Goal: Information Seeking & Learning: Learn about a topic

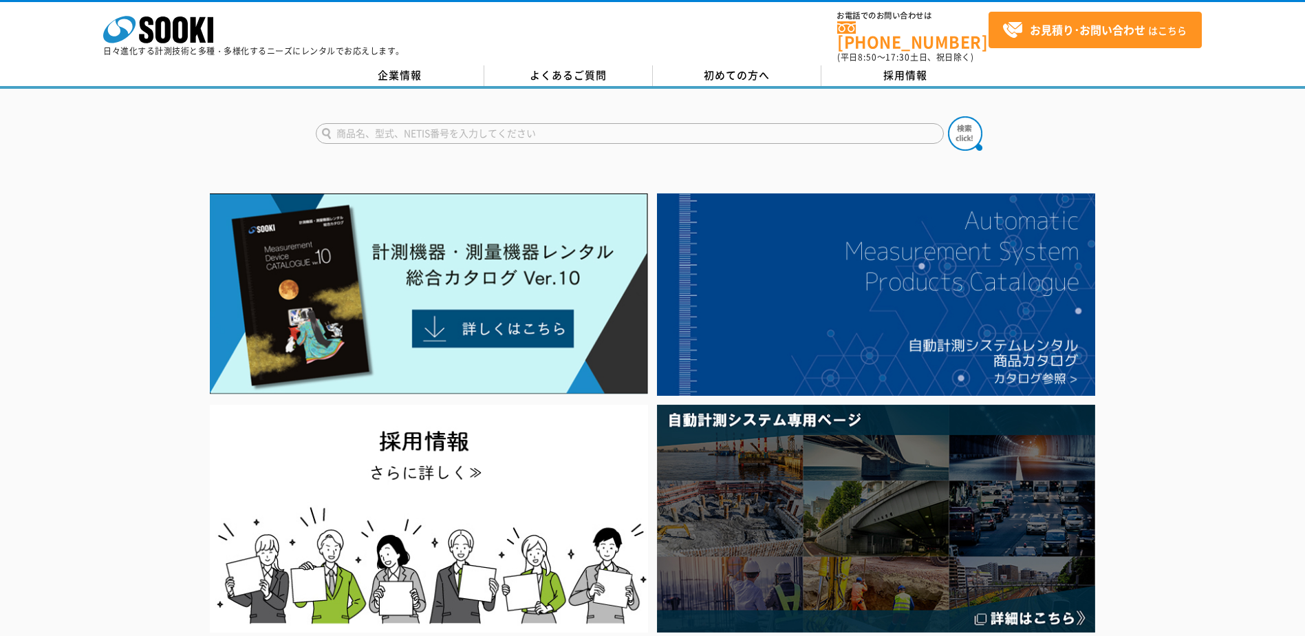
click at [370, 123] on input "text" at bounding box center [630, 133] width 628 height 21
type input "アスファルト"
click at [641, 116] on button at bounding box center [965, 133] width 34 height 34
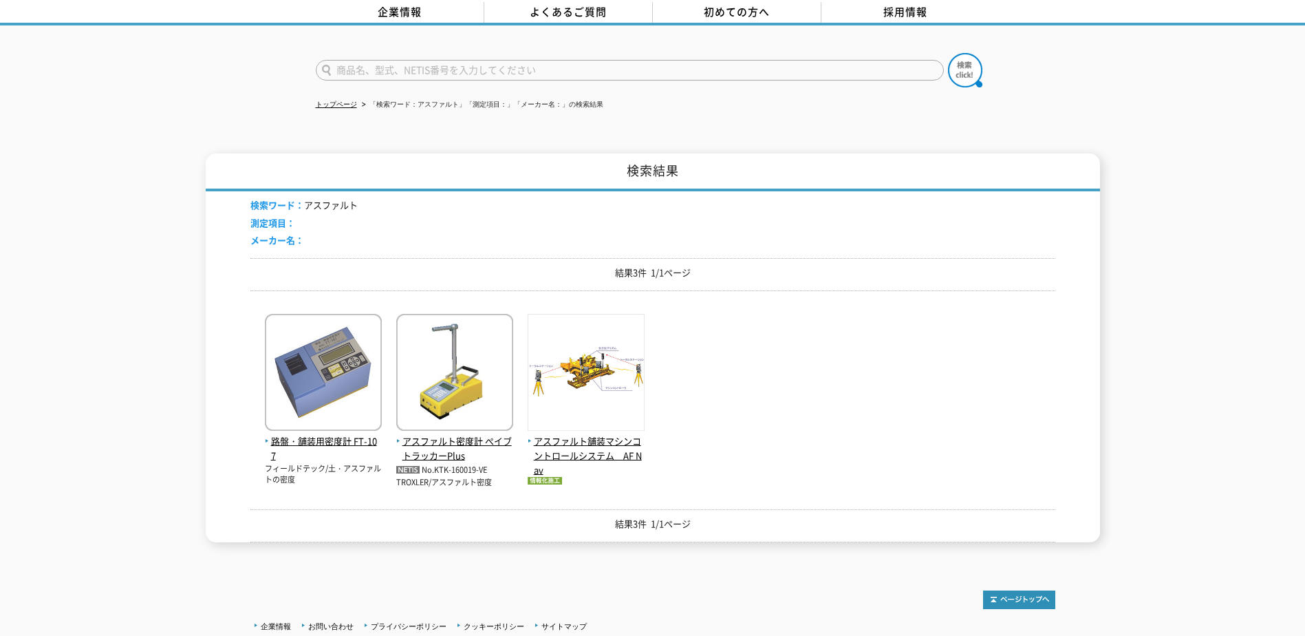
scroll to position [164, 0]
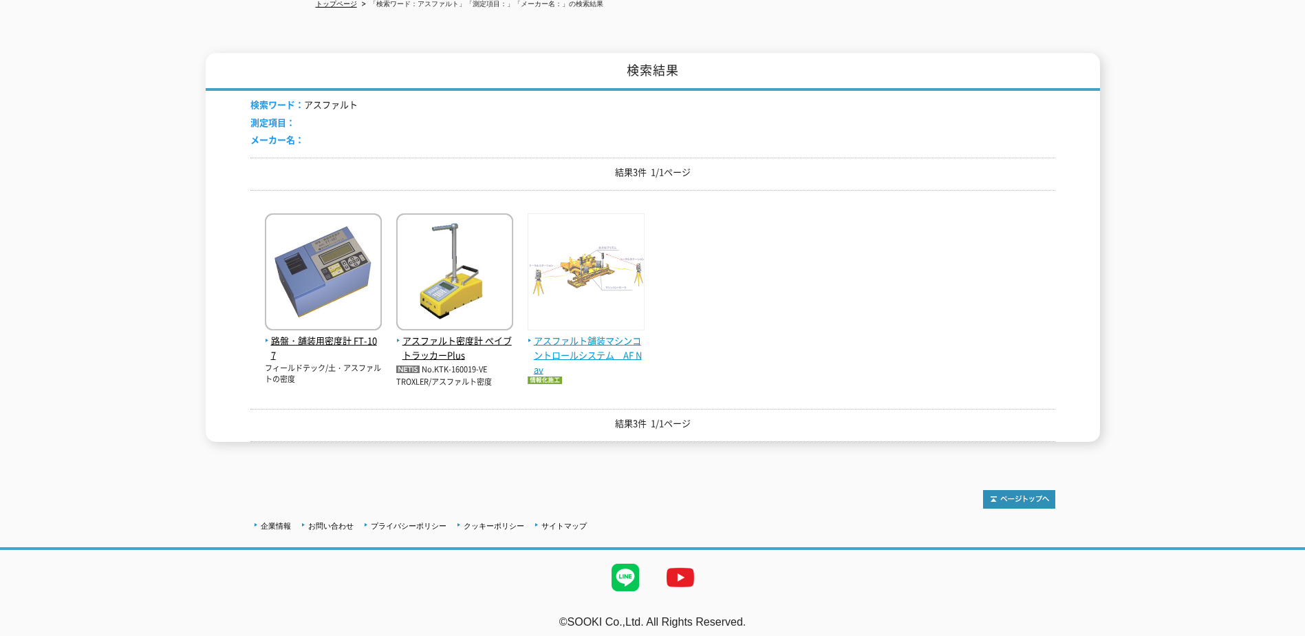
click at [587, 336] on span "アスファルト舗装マシンコントロールシステム　AF Nav" at bounding box center [586, 355] width 117 height 43
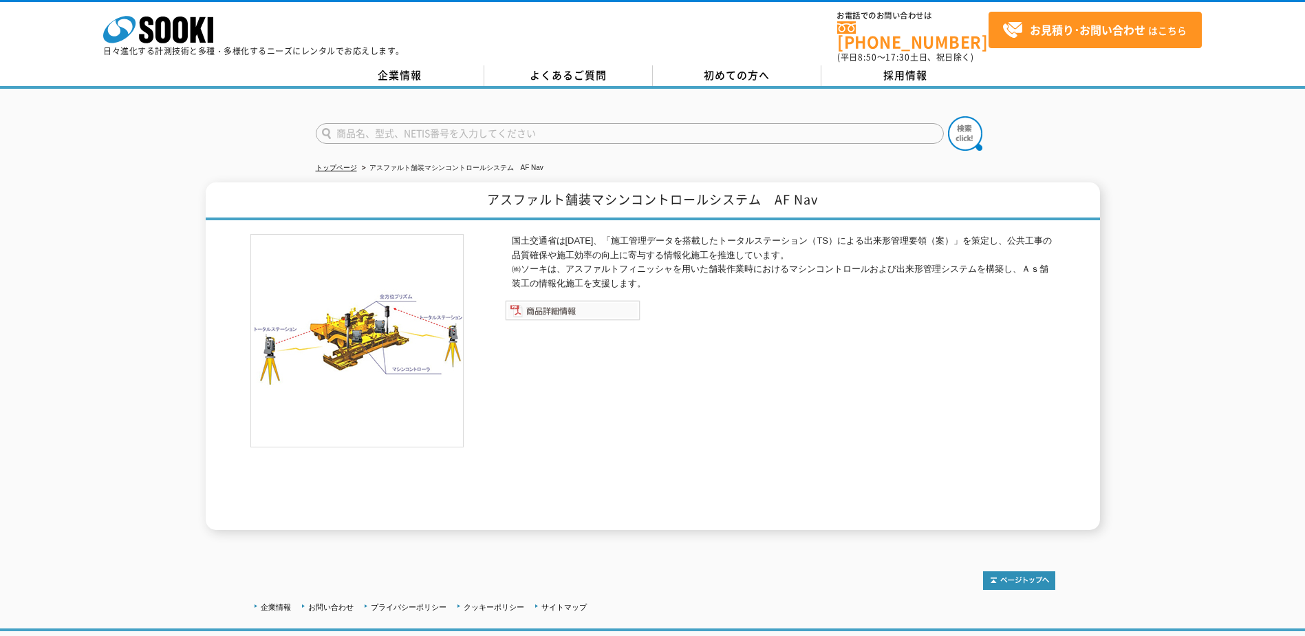
click at [556, 305] on img at bounding box center [573, 310] width 136 height 21
drag, startPoint x: 171, startPoint y: 18, endPoint x: 182, endPoint y: 19, distance: 11.1
click at [171, 18] on icon "株式会社 ソーキ" at bounding box center [158, 30] width 110 height 28
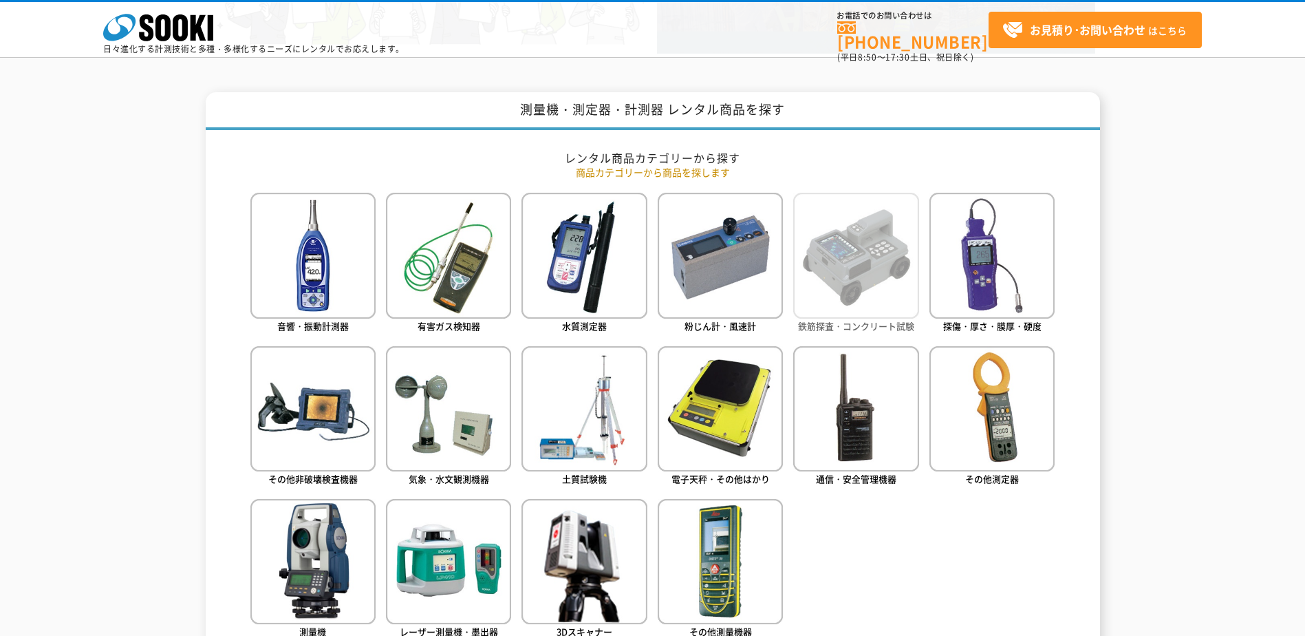
scroll to position [482, 0]
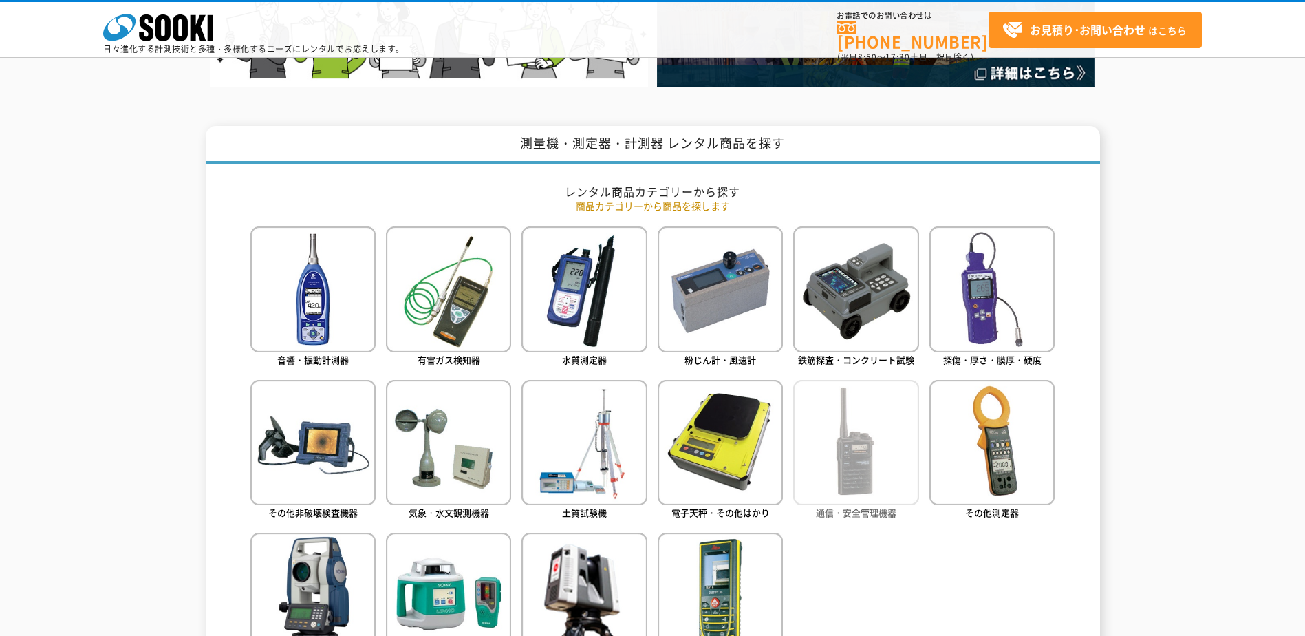
click at [876, 433] on img at bounding box center [855, 442] width 125 height 125
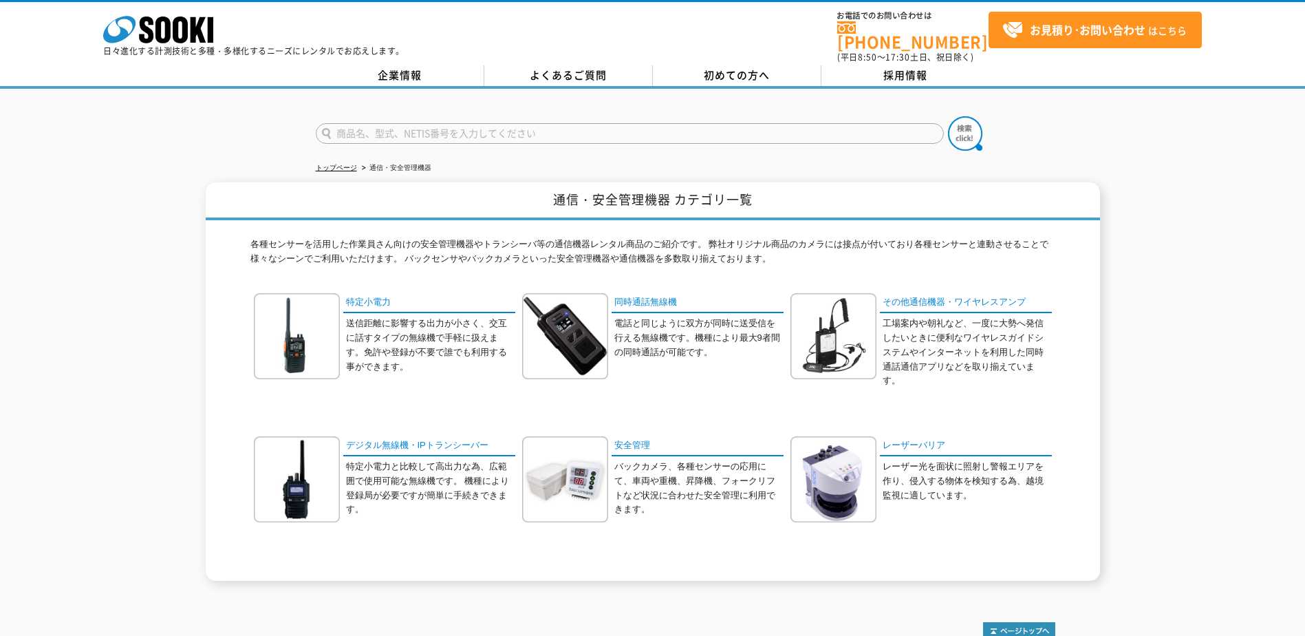
click at [368, 125] on input "text" at bounding box center [630, 133] width 628 height 21
type input "商品名、型式、NETIS番号を入力してください"
click at [209, 32] on rect at bounding box center [211, 29] width 6 height 25
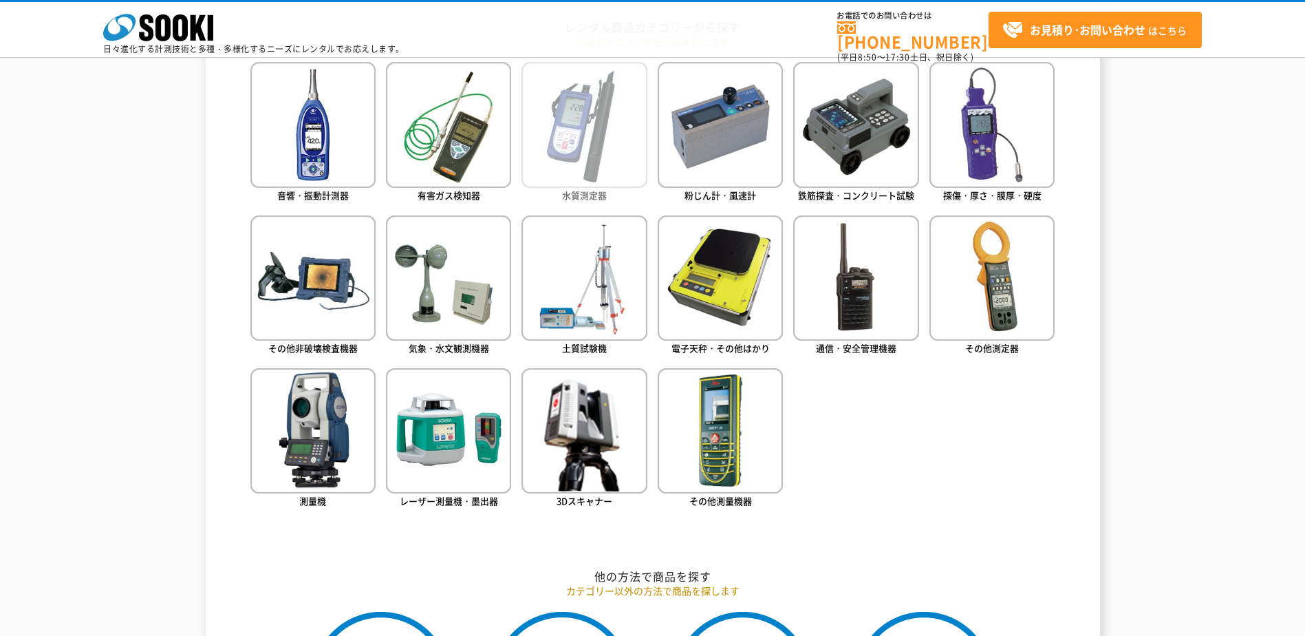
scroll to position [688, 0]
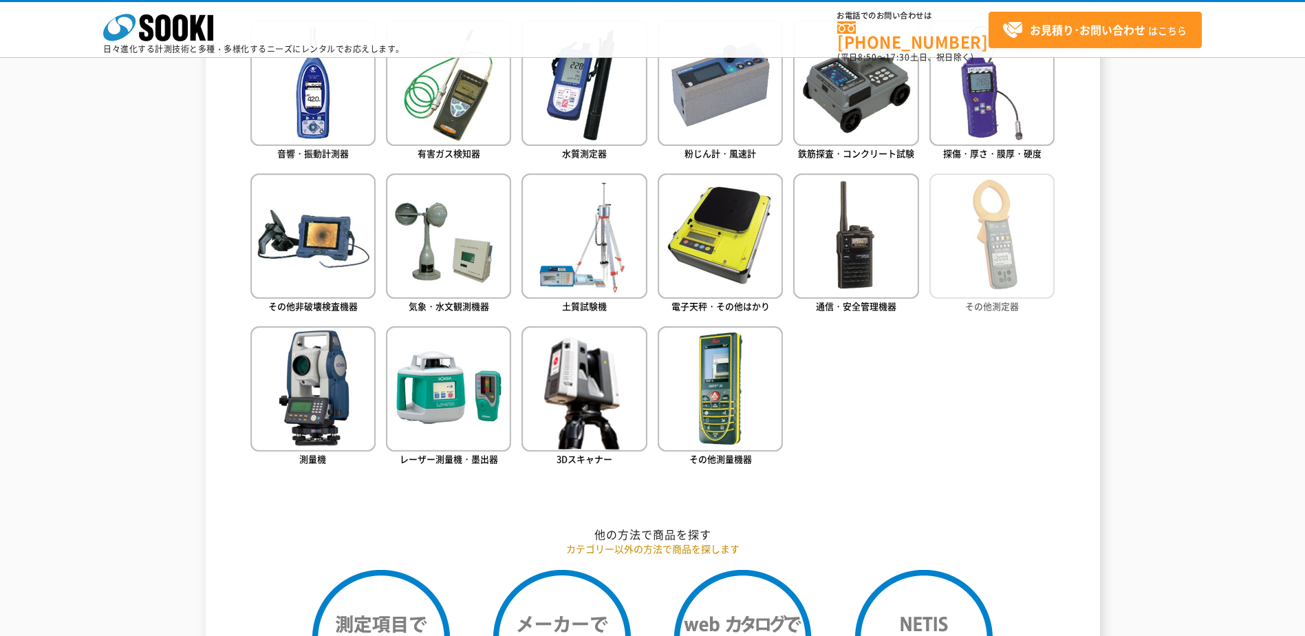
click at [990, 262] on img at bounding box center [992, 235] width 125 height 125
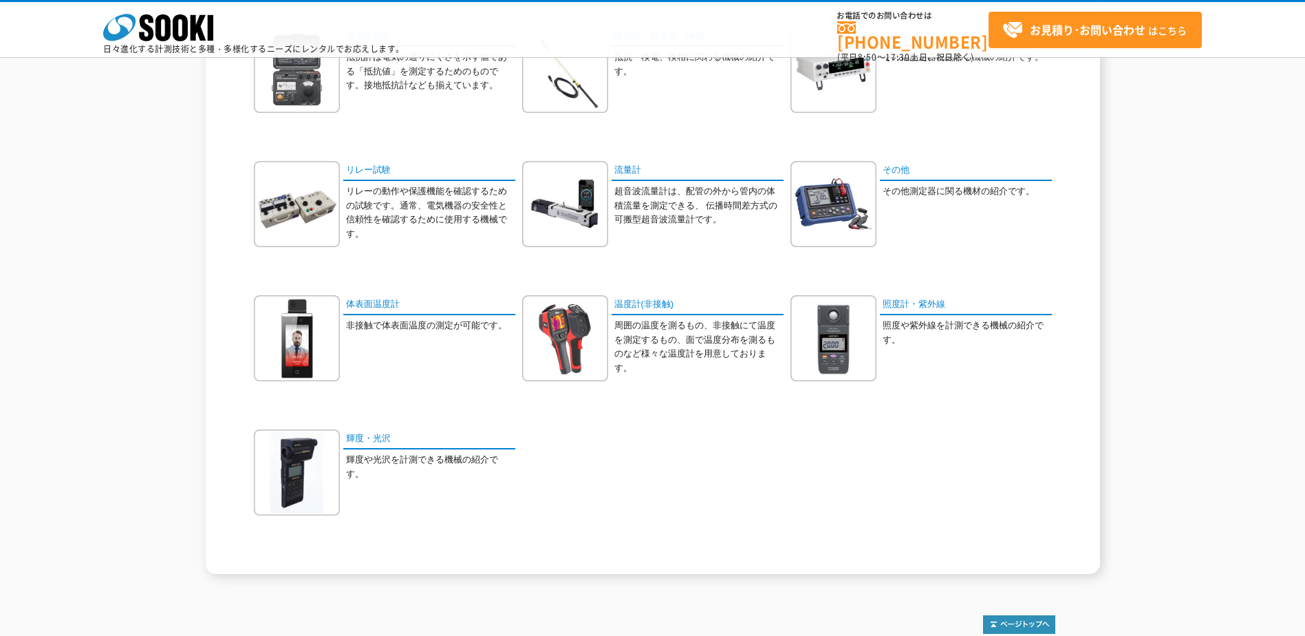
scroll to position [688, 0]
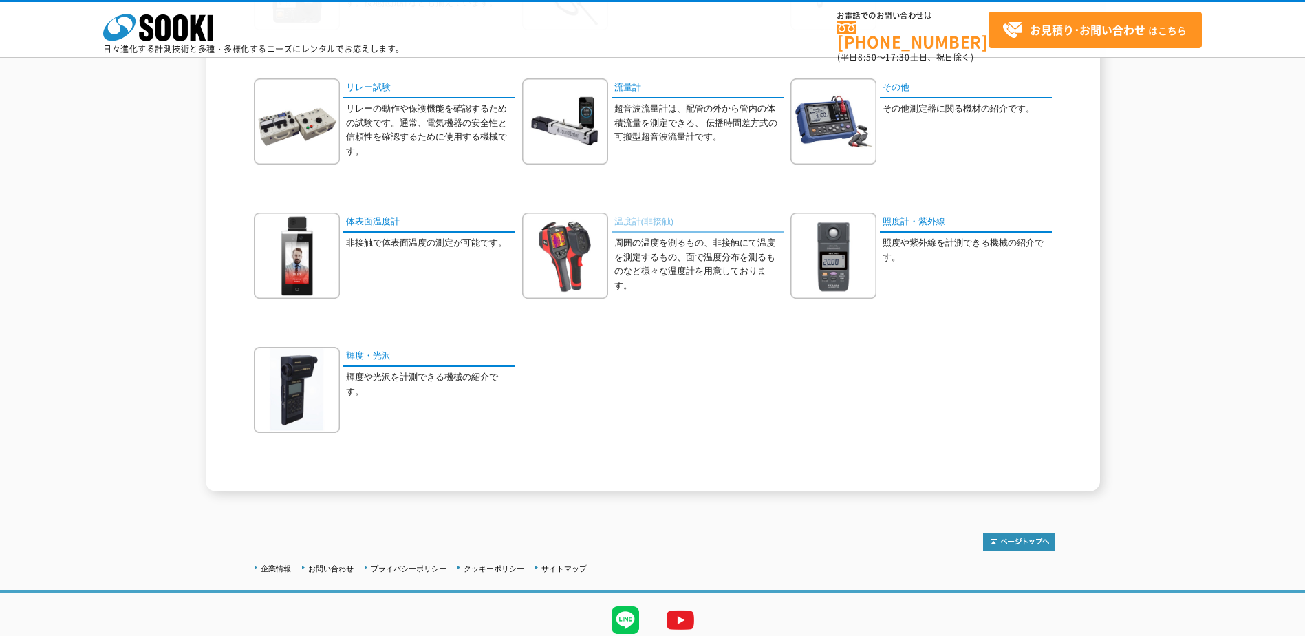
click at [645, 226] on link "温度計(非接触)" at bounding box center [698, 223] width 172 height 20
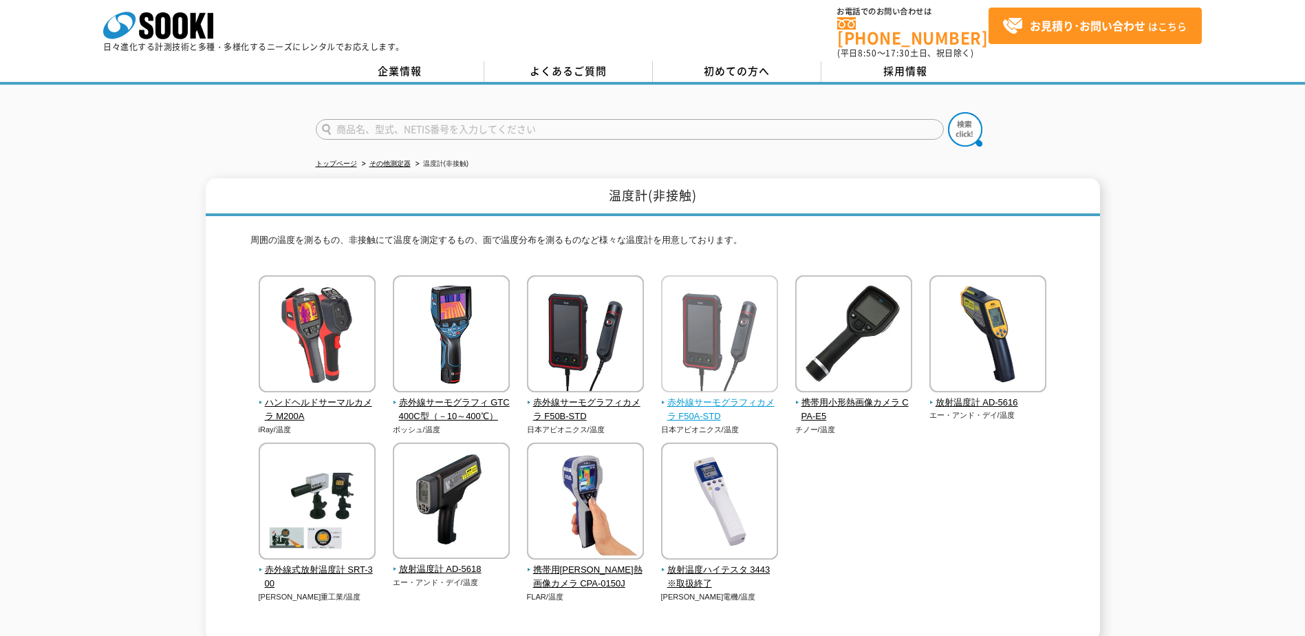
scroll to position [141, 0]
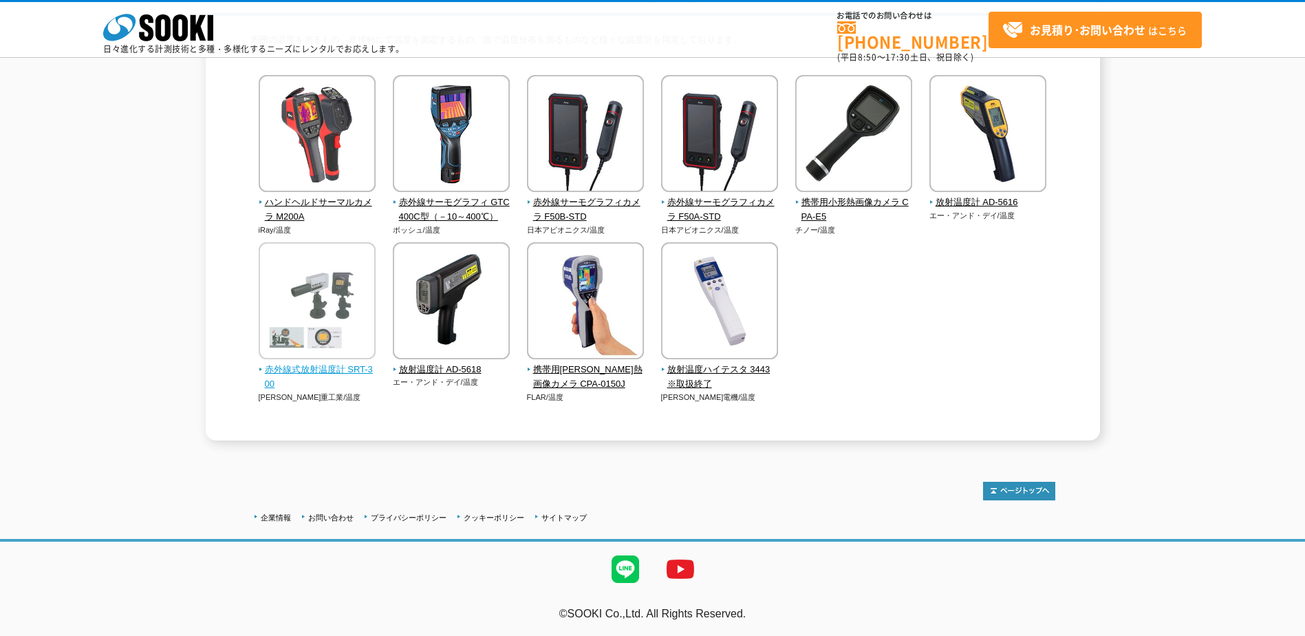
click at [316, 371] on span "赤外線式放射温度計 SRT-300" at bounding box center [318, 377] width 118 height 29
